Goal: Navigation & Orientation: Find specific page/section

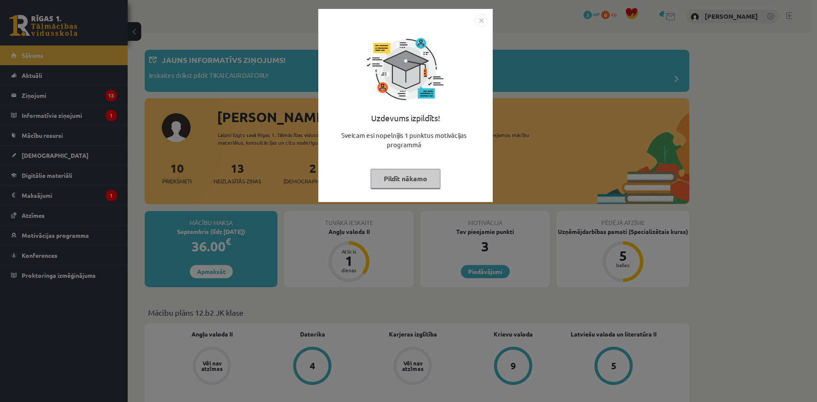
click at [431, 166] on div "Uzdevums izpildīts! Sveicam esi nopelnījis 1 punktus motivācijas programmā Pild…" at bounding box center [405, 112] width 164 height 170
click at [425, 175] on button "Pildīt nākamo" at bounding box center [406, 179] width 70 height 20
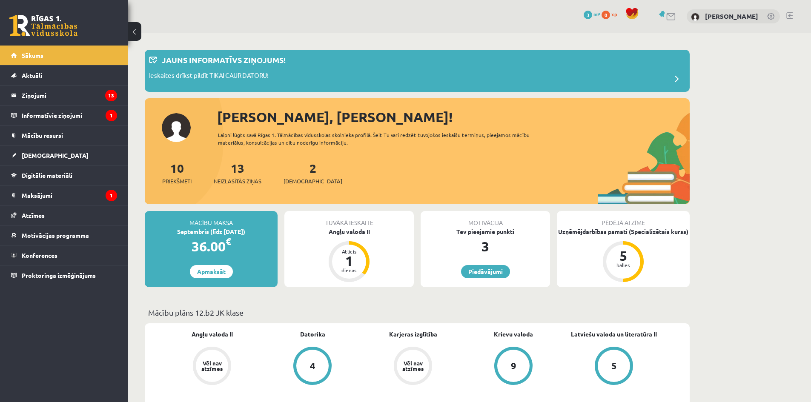
drag, startPoint x: 257, startPoint y: 86, endPoint x: 241, endPoint y: 89, distance: 16.9
click at [241, 89] on div "Jauns informatīvs ziņojums! Ieskaites drīkst pildīt TIKAI CAUR DATORU!" at bounding box center [417, 71] width 545 height 42
click at [89, 114] on legend "Informatīvie ziņojumi 1" at bounding box center [69, 116] width 95 height 20
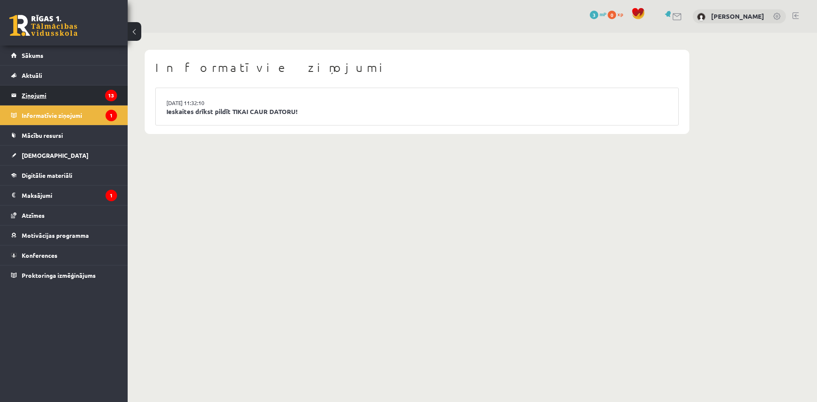
click at [98, 95] on legend "Ziņojumi 13" at bounding box center [69, 96] width 95 height 20
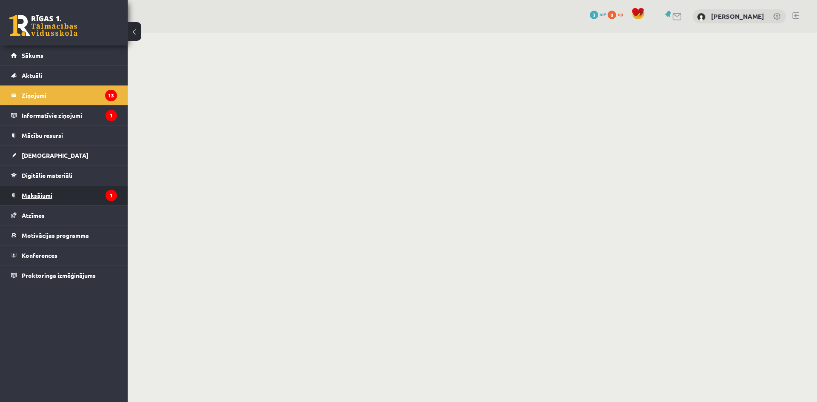
click at [89, 193] on legend "Maksājumi 1" at bounding box center [69, 196] width 95 height 20
